Goal: Task Accomplishment & Management: Manage account settings

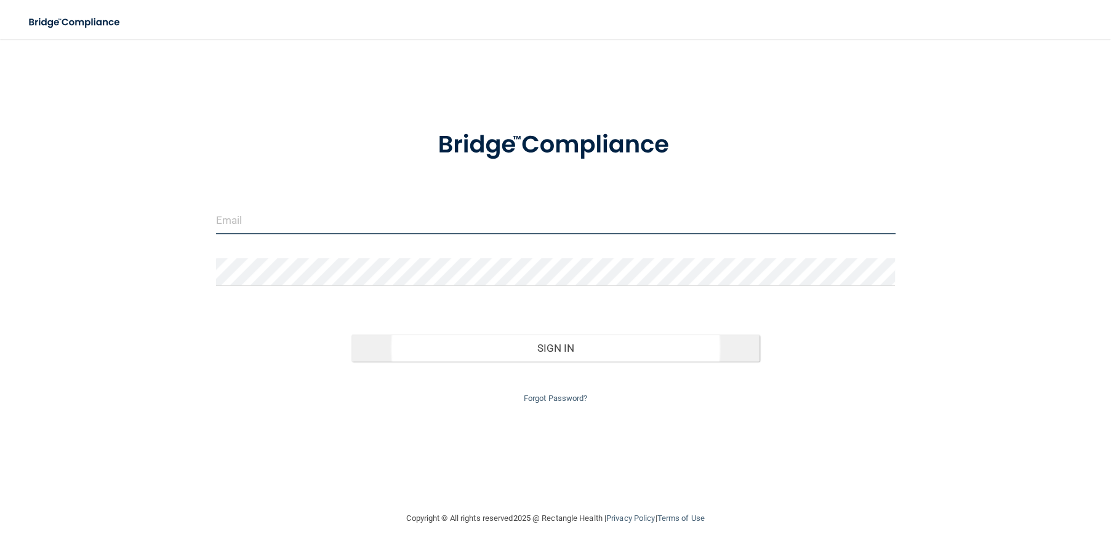
type input "[EMAIL_ADDRESS][DOMAIN_NAME]"
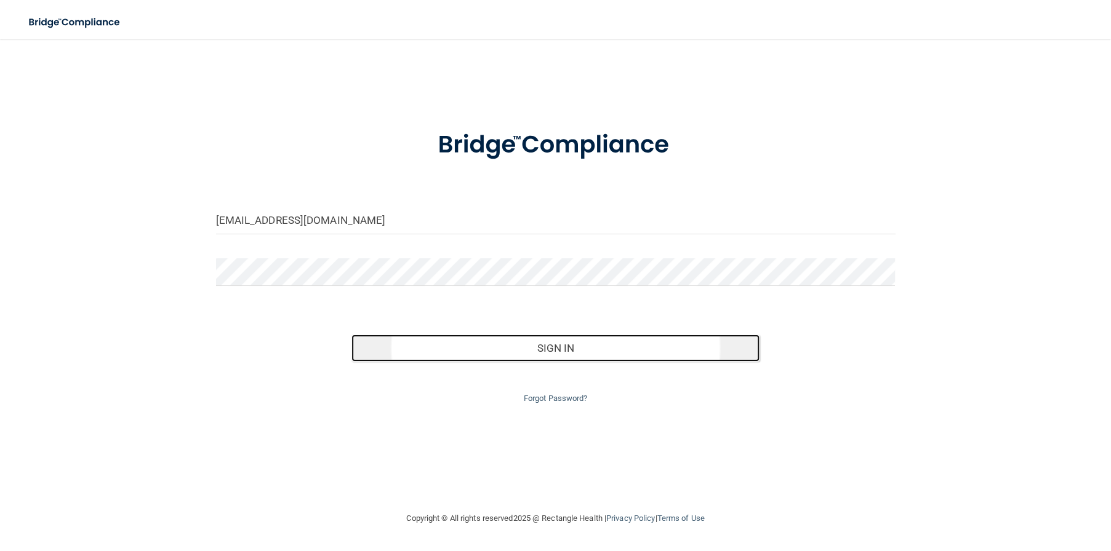
click at [610, 351] on button "Sign In" at bounding box center [554, 348] width 407 height 27
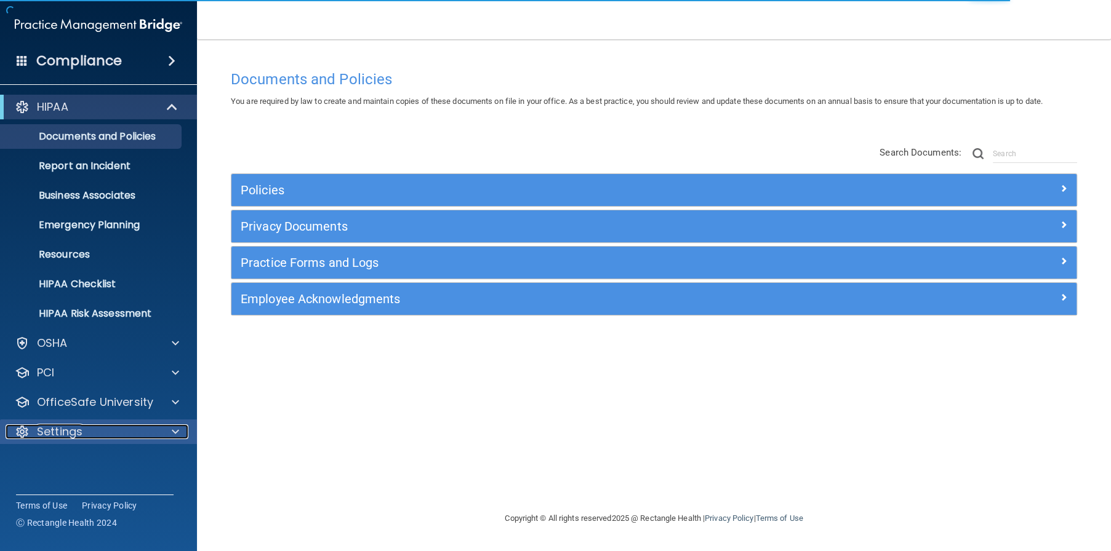
click at [84, 428] on div "Settings" at bounding box center [82, 432] width 153 height 15
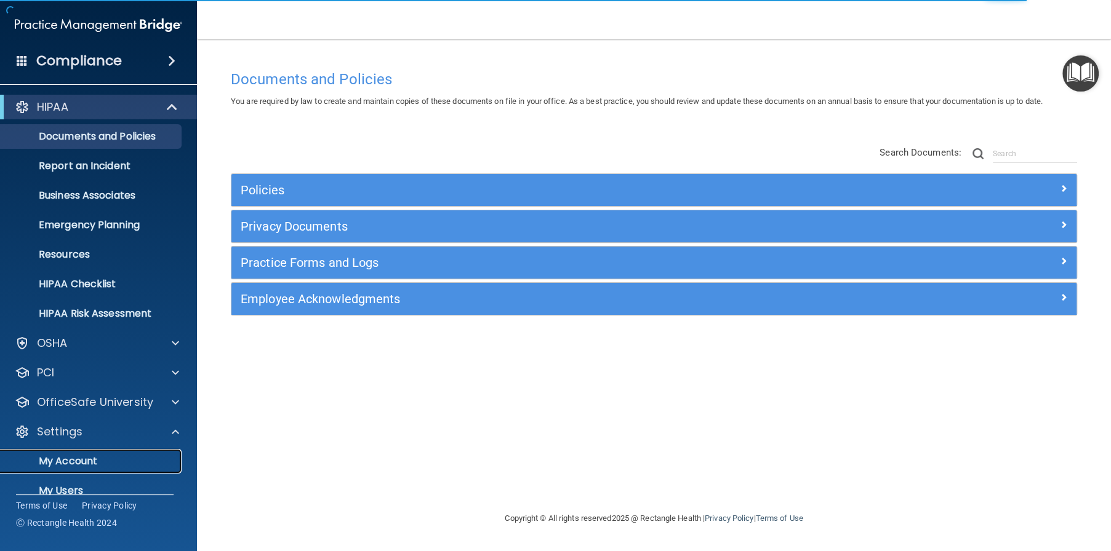
click at [93, 461] on p "My Account" at bounding box center [92, 461] width 168 height 12
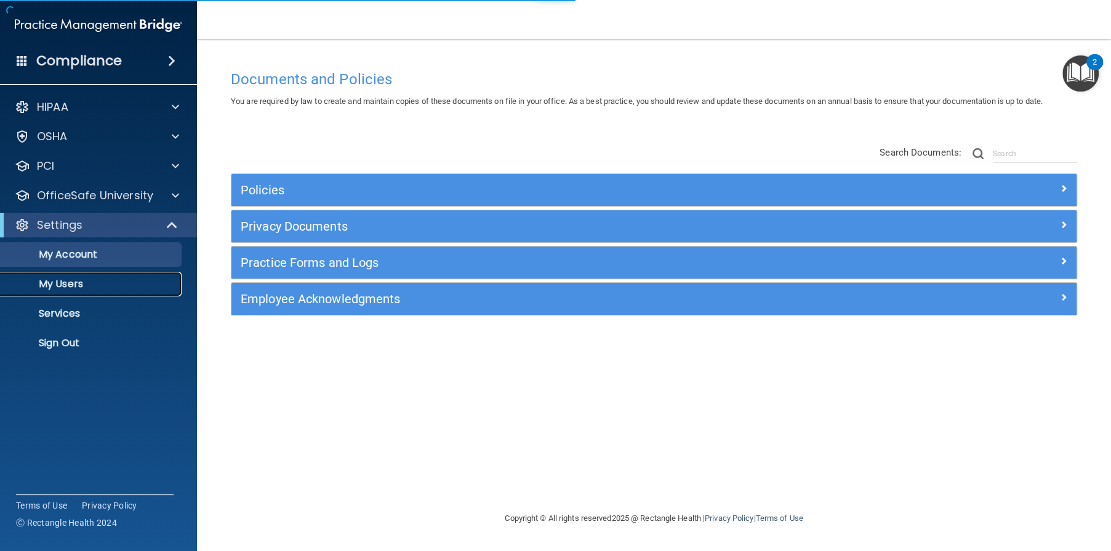
click at [68, 272] on link "My Users" at bounding box center [85, 284] width 194 height 25
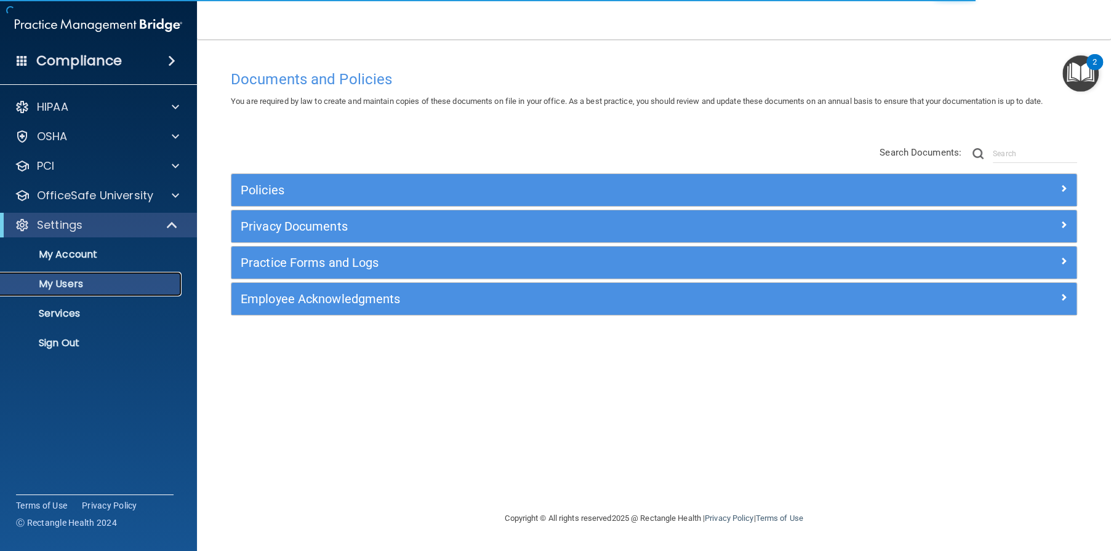
click at [73, 284] on p "My Users" at bounding box center [92, 284] width 168 height 12
select select "20"
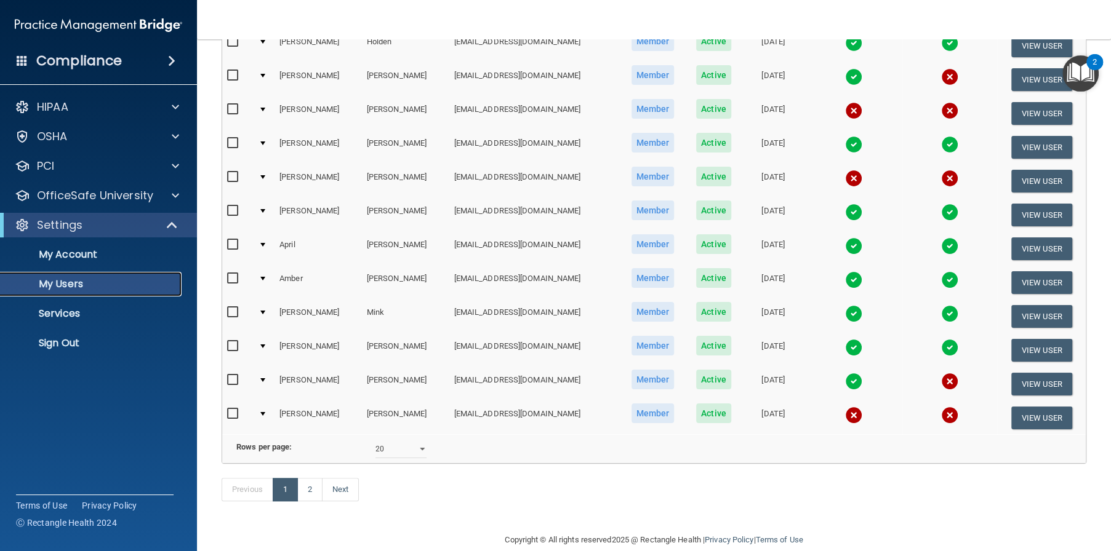
scroll to position [431, 0]
click at [308, 501] on link "2" at bounding box center [309, 488] width 25 height 23
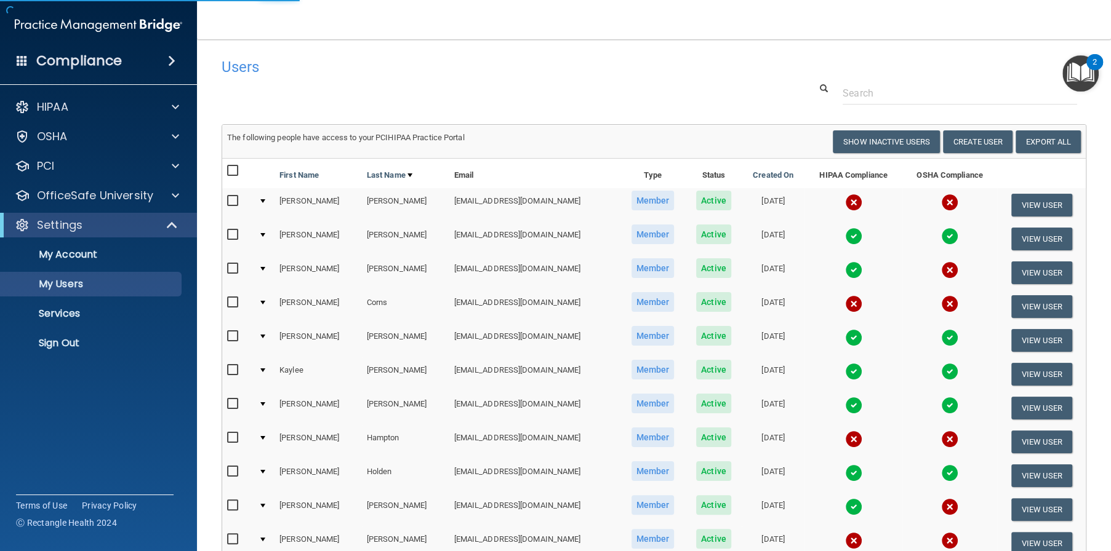
select select "20"
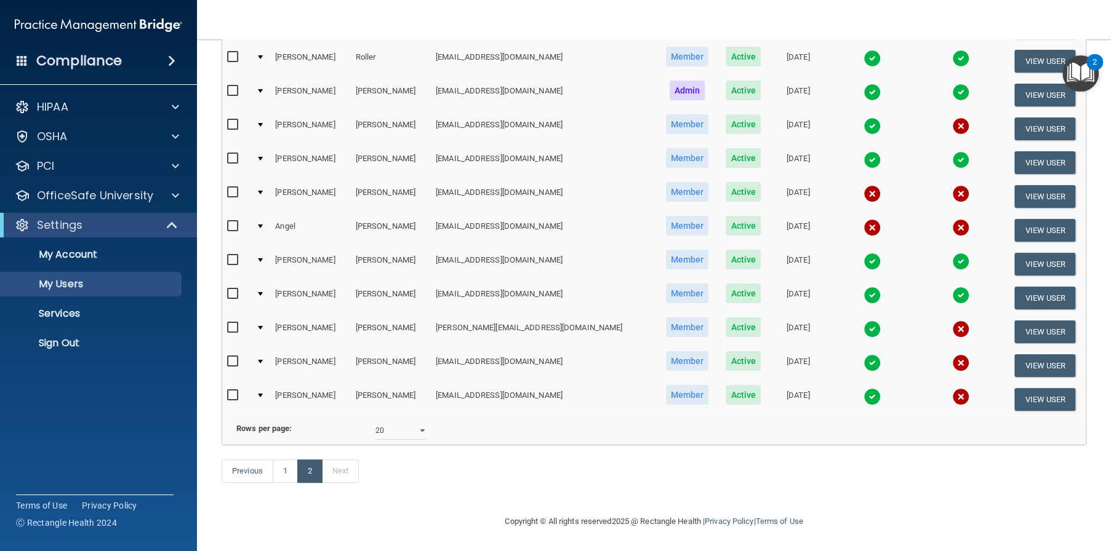
scroll to position [228, 0]
click at [284, 469] on link "1" at bounding box center [285, 471] width 25 height 23
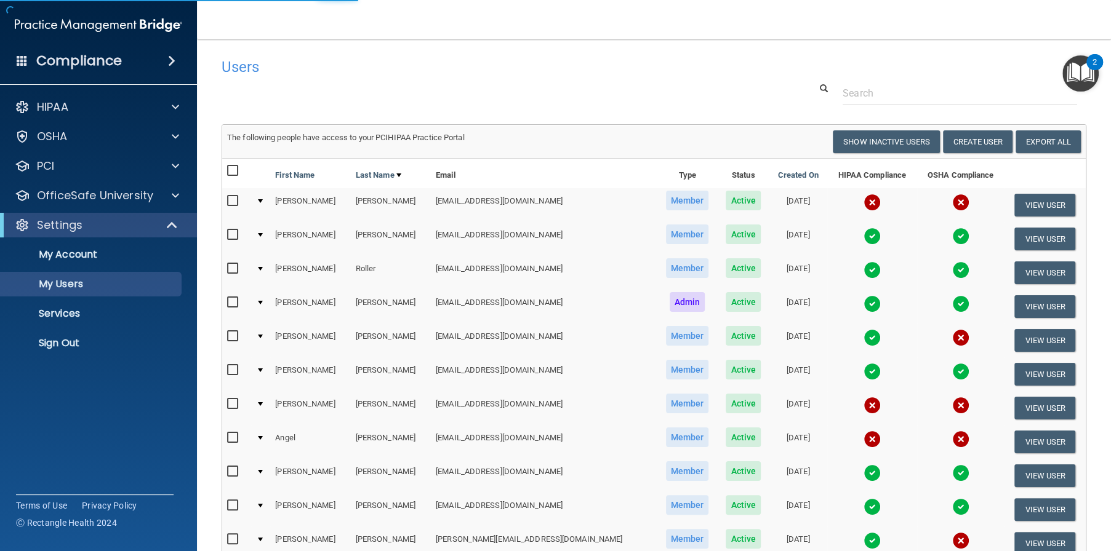
select select "20"
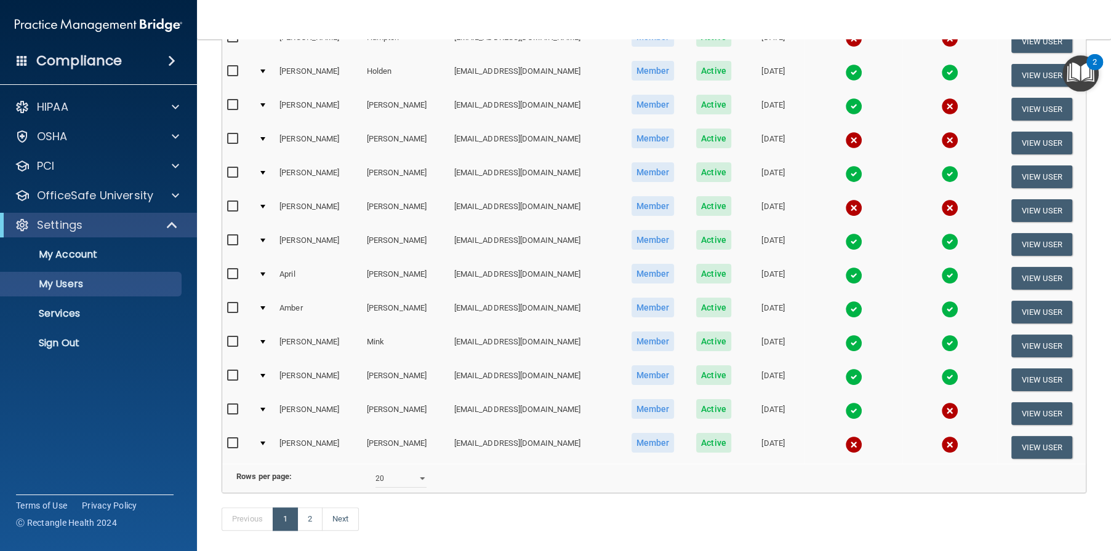
scroll to position [431, 0]
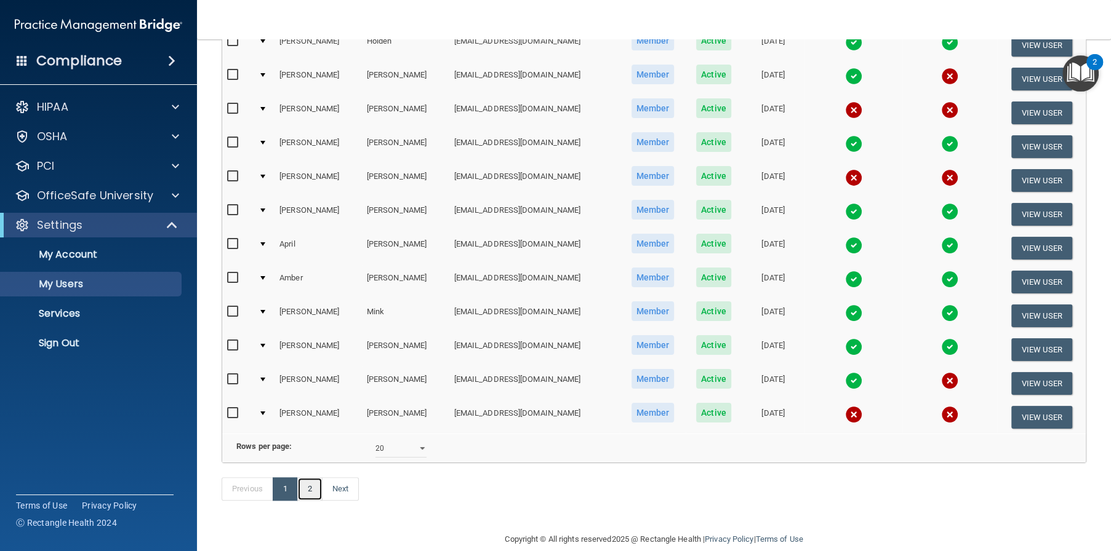
click at [315, 501] on link "2" at bounding box center [309, 488] width 25 height 23
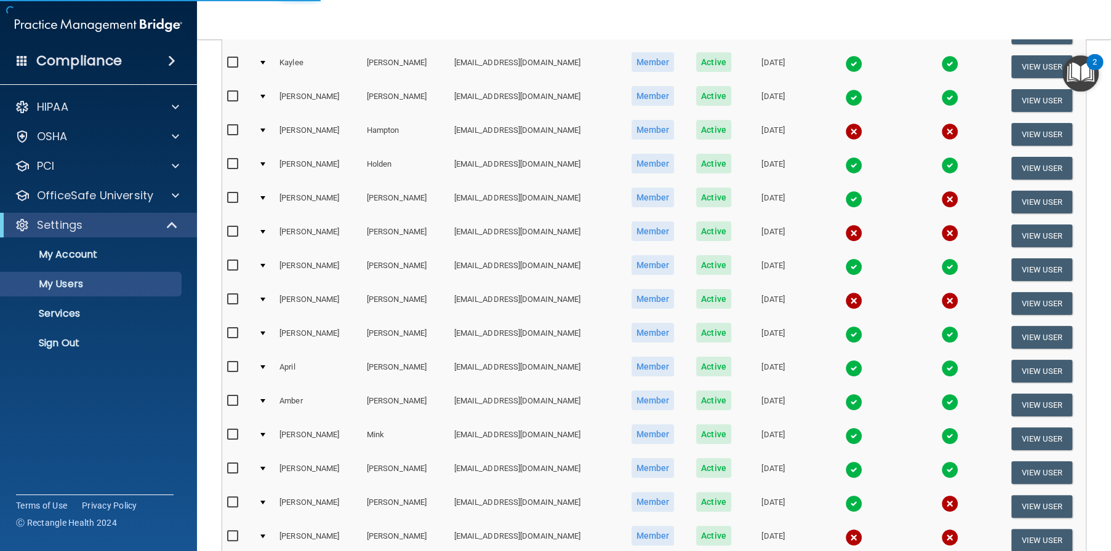
select select "20"
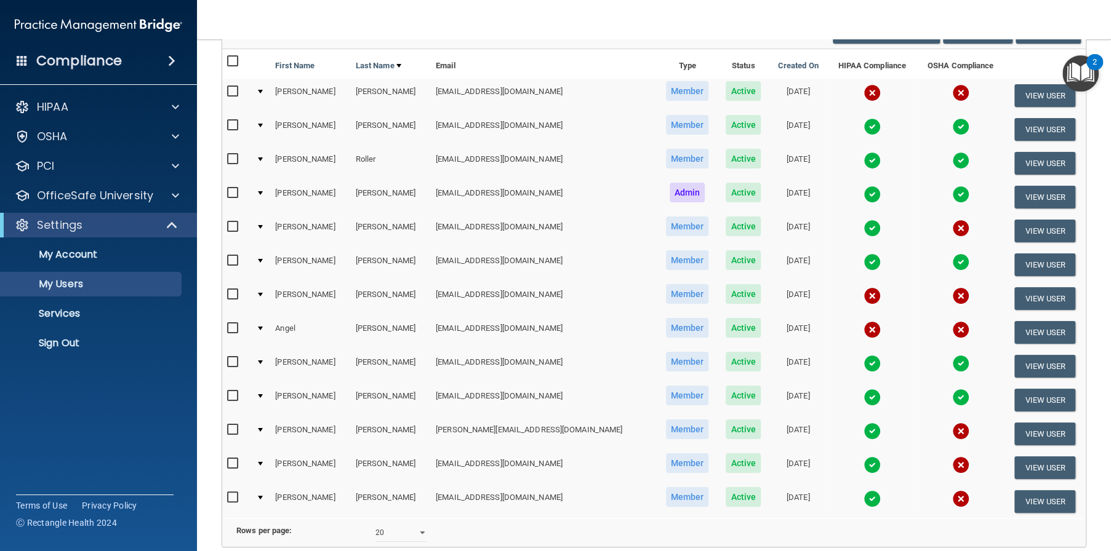
scroll to position [185, 0]
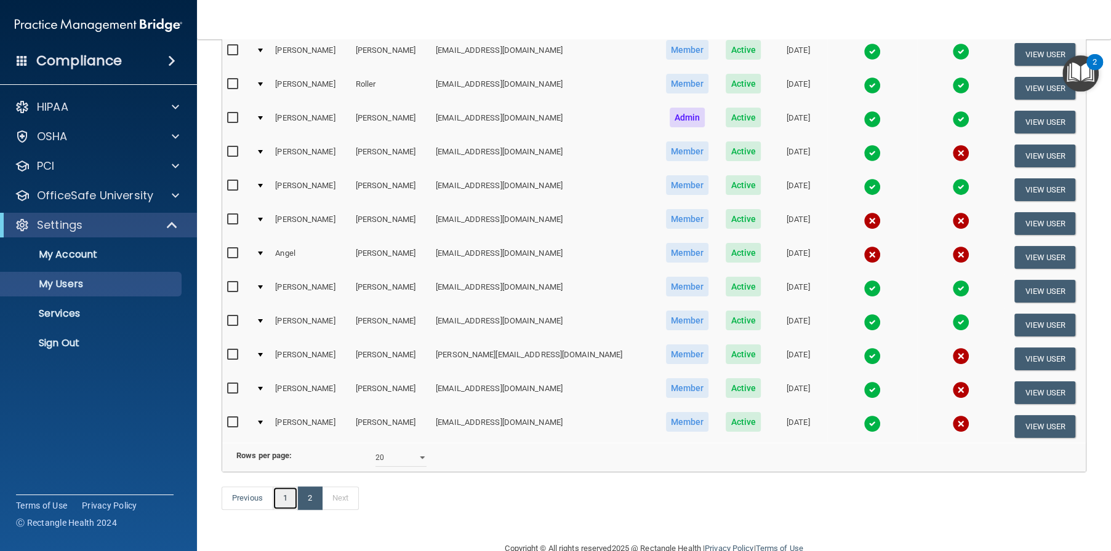
click at [287, 510] on link "1" at bounding box center [285, 498] width 25 height 23
select select "20"
